Goal: Check status: Check status

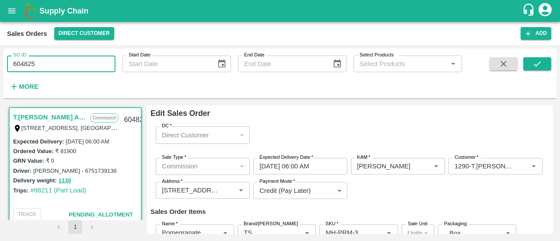
scroll to position [423, 0]
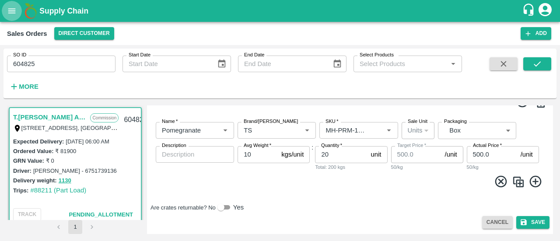
click at [13, 15] on icon "open drawer" at bounding box center [12, 11] width 10 height 10
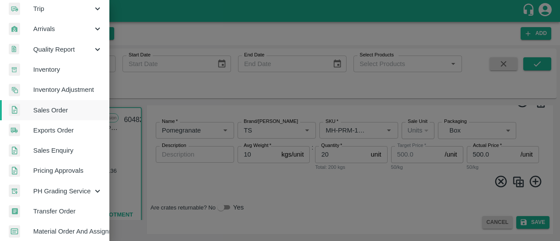
scroll to position [131, 0]
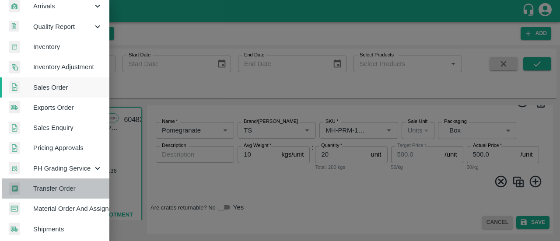
click at [60, 185] on span "Transfer Order" at bounding box center [67, 189] width 69 height 10
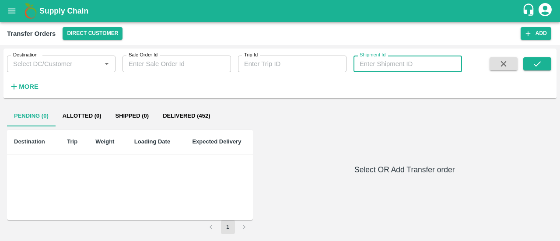
click at [387, 66] on input "Shipment Id" at bounding box center [408, 64] width 109 height 17
type input "363257"
click at [533, 63] on icon "submit" at bounding box center [538, 64] width 10 height 10
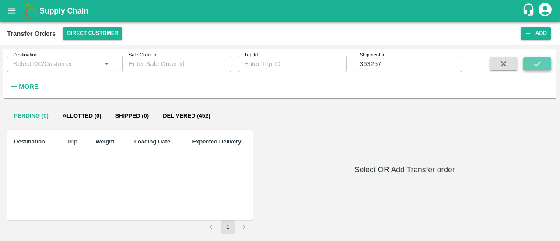
click at [531, 64] on button "submit" at bounding box center [538, 63] width 28 height 13
click at [10, 13] on icon "open drawer" at bounding box center [11, 10] width 7 height 5
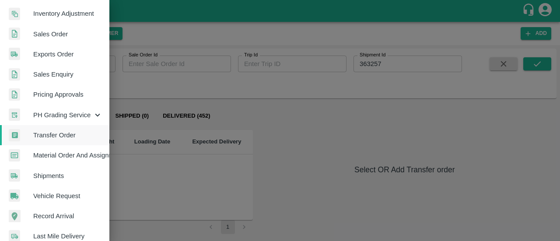
scroll to position [185, 0]
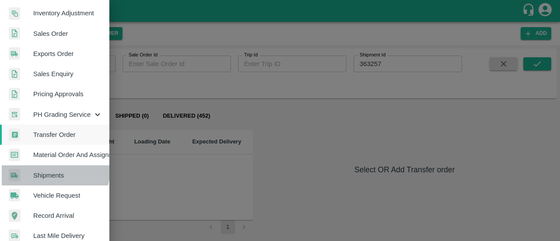
click at [42, 169] on link "Shipments" at bounding box center [54, 175] width 109 height 20
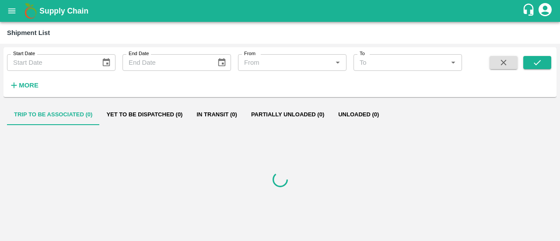
click at [36, 83] on strong "More" at bounding box center [29, 85] width 20 height 7
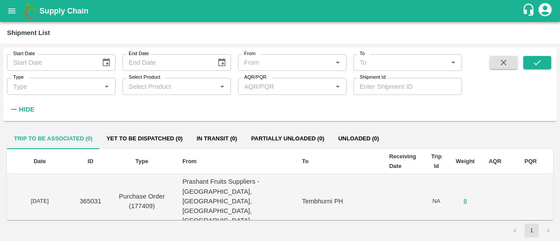
click at [385, 92] on input "Shipment Id" at bounding box center [408, 86] width 109 height 17
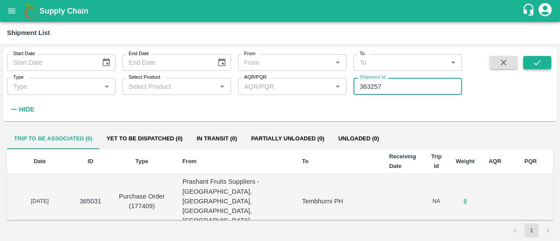
type input "363257"
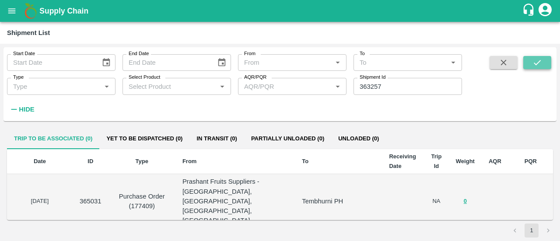
click at [529, 64] on button "submit" at bounding box center [538, 62] width 28 height 13
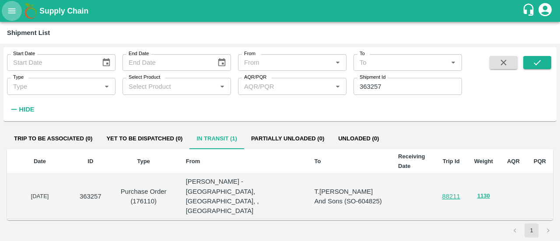
click at [11, 11] on icon "open drawer" at bounding box center [11, 10] width 7 height 5
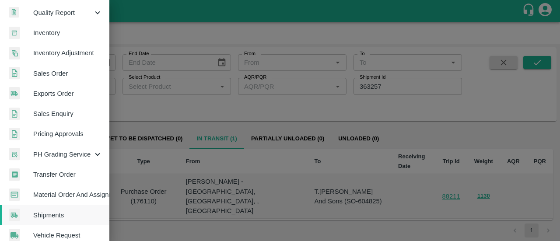
scroll to position [145, 0]
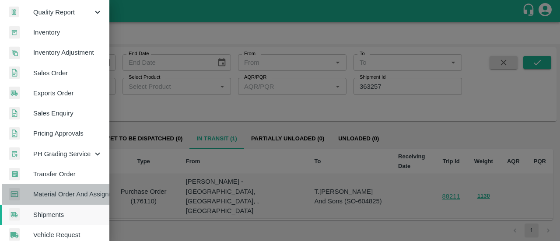
click at [62, 197] on span "Material Order And Assignment" at bounding box center [67, 195] width 69 height 10
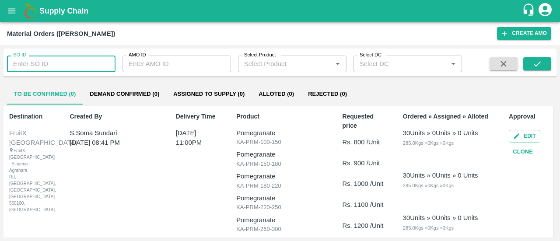
click at [30, 66] on input "SO ID" at bounding box center [61, 64] width 109 height 17
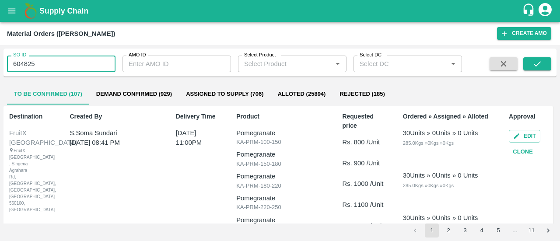
type input "604825"
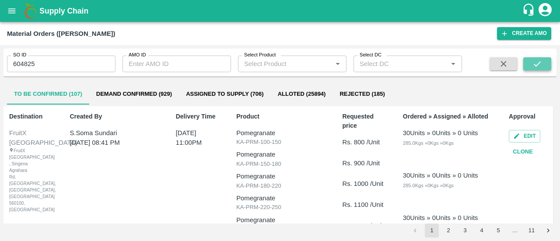
click at [536, 61] on icon "submit" at bounding box center [538, 64] width 10 height 10
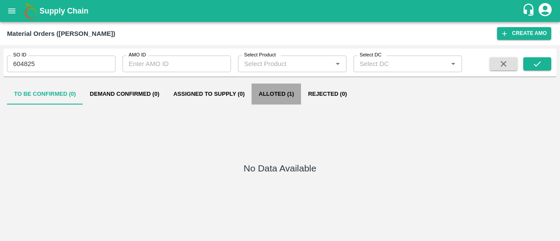
click at [280, 90] on button "Alloted (1)" at bounding box center [276, 94] width 49 height 21
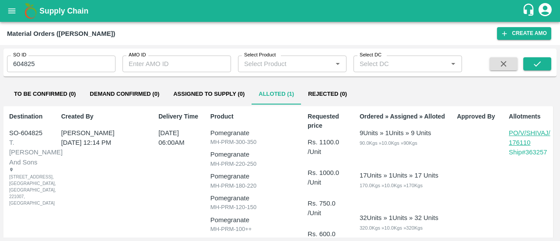
click at [519, 139] on p "PO/V/SHIVAJ/176110" at bounding box center [530, 138] width 42 height 20
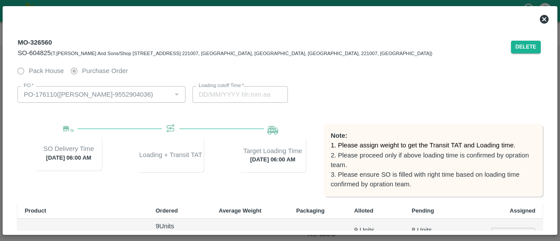
type input "18/09/2025 06:00 AM"
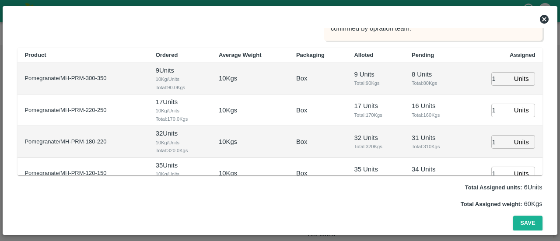
type input "16/09/2025 05:14 AM"
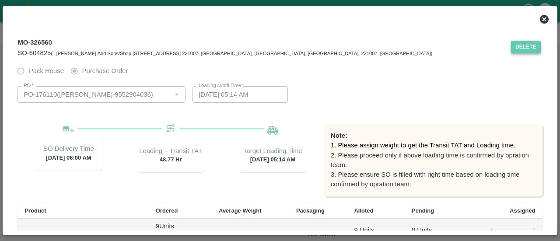
click at [522, 49] on button "Delete" at bounding box center [526, 47] width 30 height 13
click at [545, 19] on icon at bounding box center [544, 19] width 11 height 11
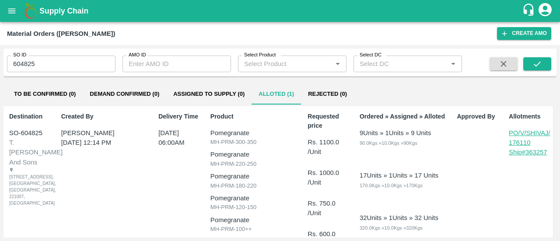
click at [524, 152] on p "Ship# 363257" at bounding box center [530, 153] width 42 height 10
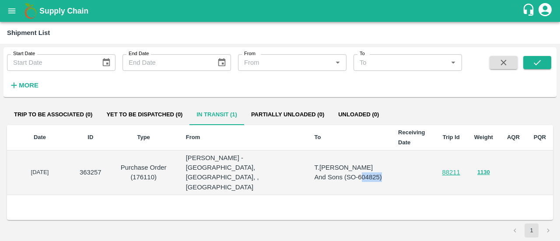
drag, startPoint x: 362, startPoint y: 166, endPoint x: 340, endPoint y: 170, distance: 22.2
click at [340, 170] on p "T.Kishore Kapoor And Sons (SO-604825)" at bounding box center [349, 173] width 70 height 20
copy p "604825"
click at [11, 14] on icon "open drawer" at bounding box center [12, 11] width 10 height 10
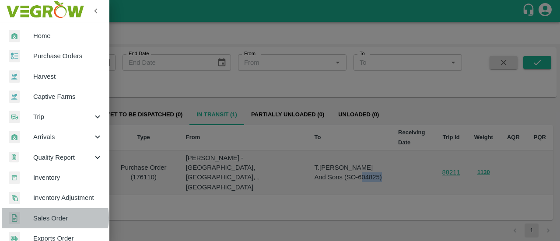
click at [51, 218] on span "Sales Order" at bounding box center [67, 219] width 69 height 10
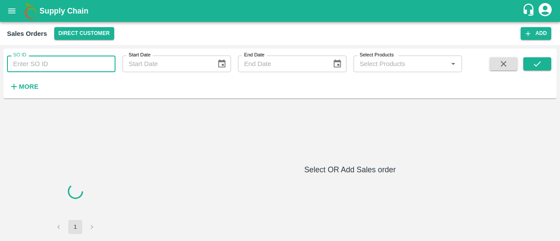
click at [34, 58] on input "SO ID" at bounding box center [61, 64] width 109 height 17
paste input "604825"
type input "604825"
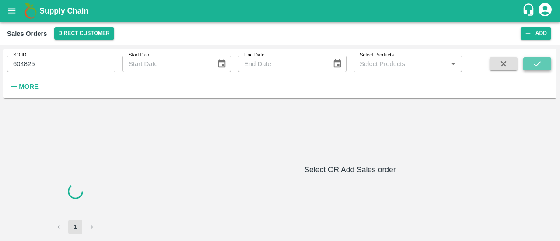
click at [532, 59] on button "submit" at bounding box center [538, 63] width 28 height 13
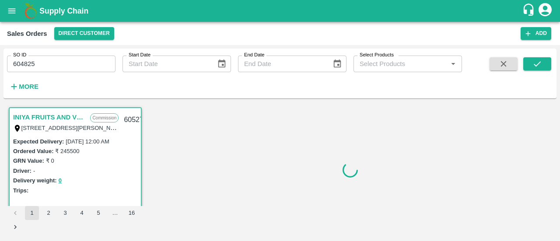
scroll to position [2, 0]
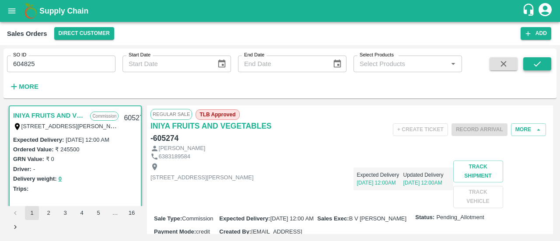
click at [534, 70] on button "submit" at bounding box center [538, 63] width 28 height 13
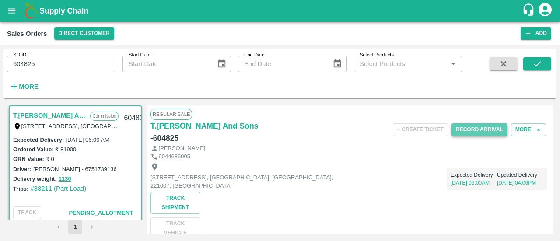
click at [464, 126] on button "Record Arrival" at bounding box center [480, 129] width 56 height 13
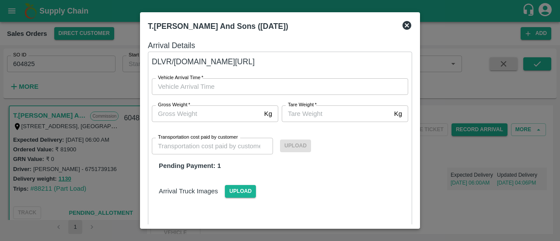
click at [405, 21] on icon at bounding box center [407, 25] width 9 height 9
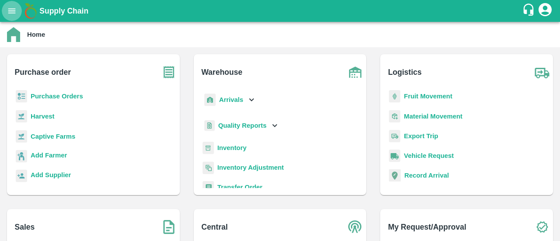
click at [10, 14] on icon "open drawer" at bounding box center [12, 11] width 10 height 10
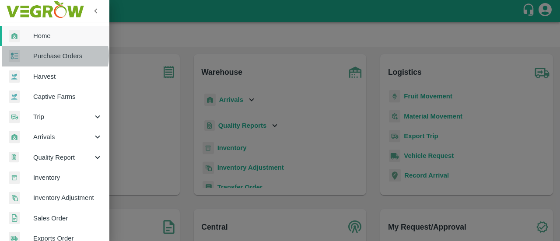
click at [44, 56] on span "Purchase Orders" at bounding box center [67, 56] width 69 height 10
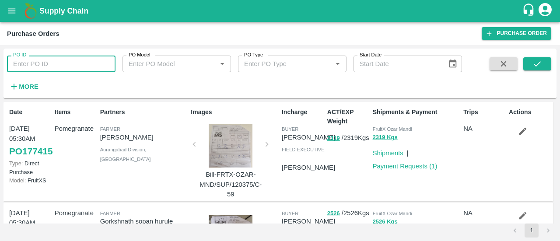
click at [84, 66] on input "PO ID" at bounding box center [61, 64] width 109 height 17
type input "176110"
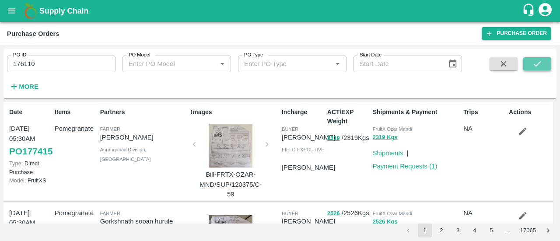
click at [548, 63] on button "submit" at bounding box center [538, 63] width 28 height 13
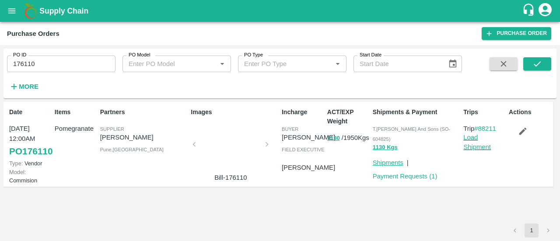
click at [376, 160] on link "Shipments" at bounding box center [388, 162] width 31 height 7
drag, startPoint x: 502, startPoint y: 128, endPoint x: 482, endPoint y: 128, distance: 20.1
click at [482, 128] on p "Trip #88211" at bounding box center [485, 129] width 42 height 10
copy link "88211"
click at [414, 173] on link "Payment Requests ( 1 )" at bounding box center [405, 176] width 65 height 7
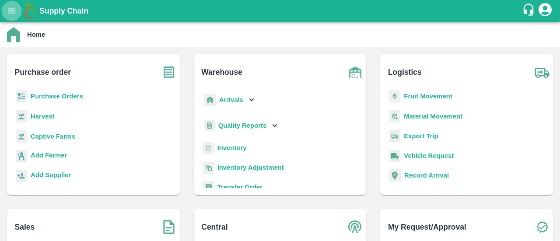
click at [11, 13] on icon "open drawer" at bounding box center [11, 10] width 7 height 5
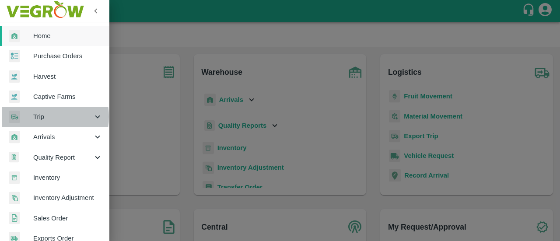
click at [39, 117] on span "Trip" at bounding box center [63, 117] width 60 height 10
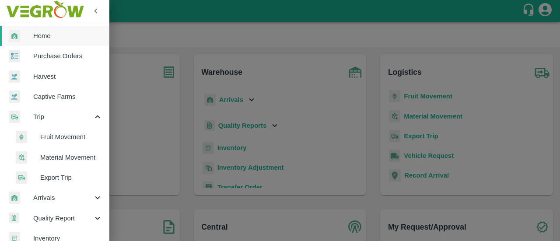
click at [48, 138] on span "Fruit Movement" at bounding box center [71, 137] width 62 height 10
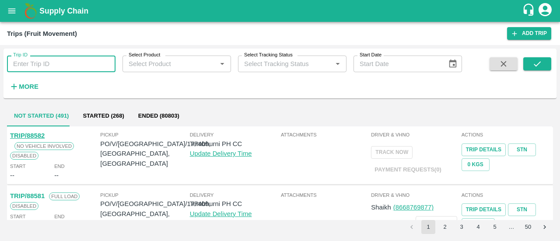
click at [24, 64] on input "Trip ID" at bounding box center [61, 64] width 109 height 17
paste input "88211"
type input "88211"
click at [531, 66] on button "submit" at bounding box center [538, 63] width 28 height 13
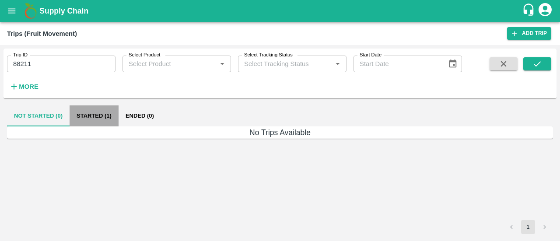
click at [101, 113] on button "Started (1)" at bounding box center [94, 115] width 49 height 21
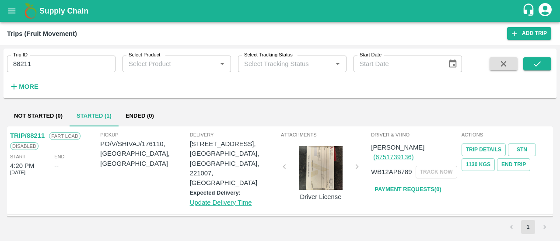
click at [32, 135] on p "TRIP/88211" at bounding box center [27, 136] width 35 height 10
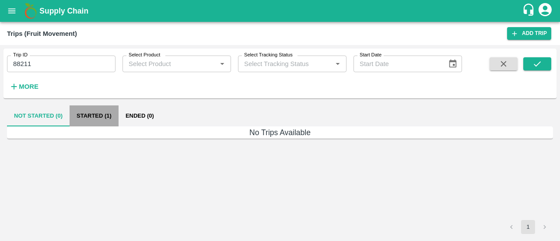
click at [102, 112] on button "Started (1)" at bounding box center [94, 115] width 49 height 21
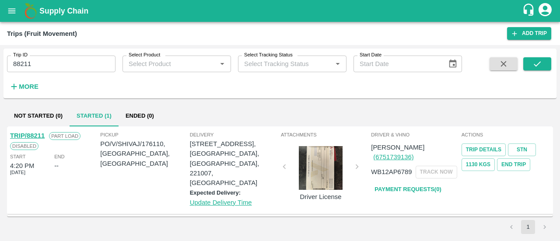
click at [20, 137] on link "TRIP/88211" at bounding box center [27, 135] width 35 height 7
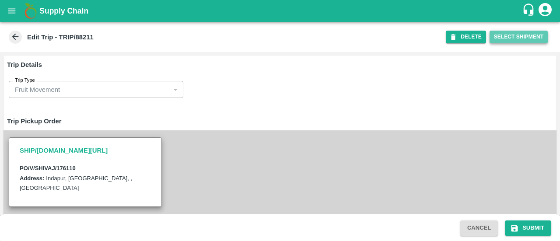
click at [521, 35] on button "Select Shipment" at bounding box center [519, 37] width 58 height 13
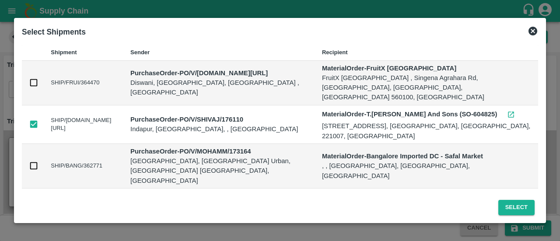
click at [532, 32] on icon at bounding box center [533, 31] width 11 height 11
